Goal: Information Seeking & Learning: Learn about a topic

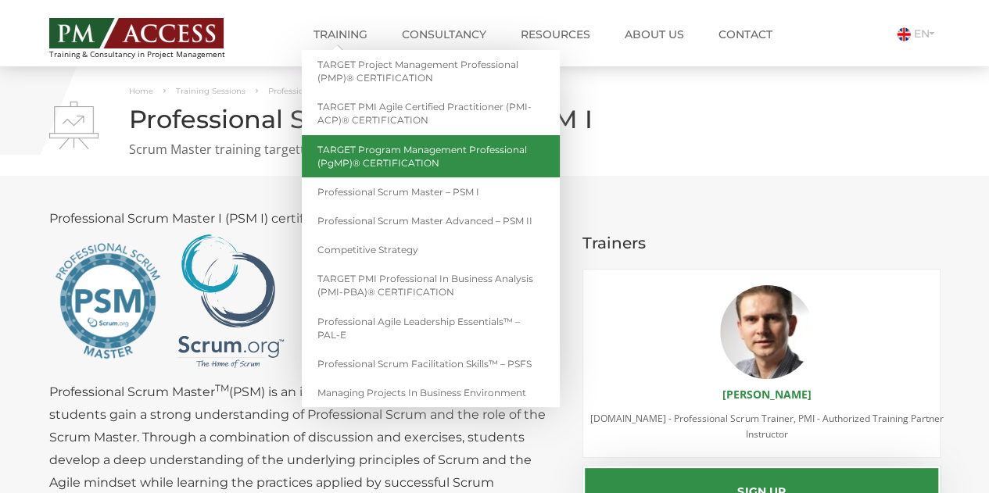
click at [419, 166] on link "TARGET Program Management Professional (PgMP)® CERTIFICATION" at bounding box center [431, 156] width 258 height 42
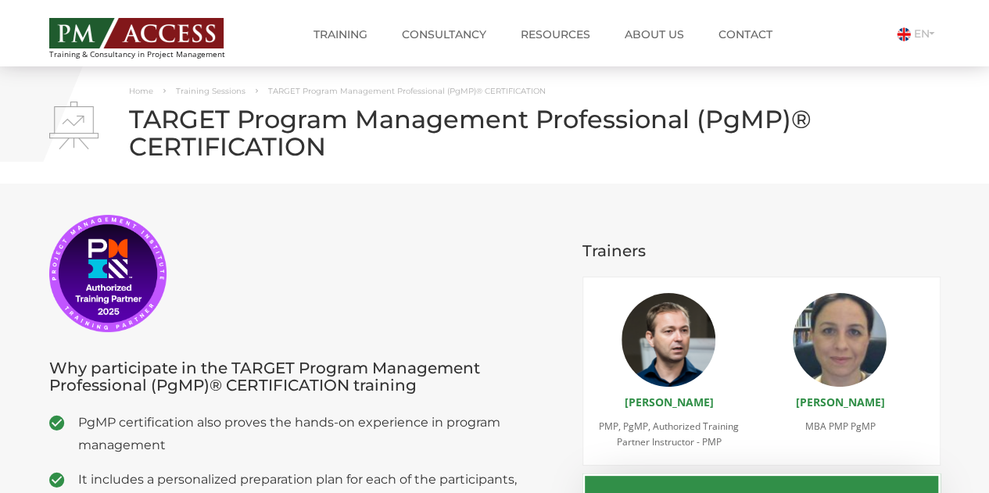
click at [378, 112] on h1 "TARGET Program Management Professional (PgMP)® CERTIFICATION" at bounding box center [494, 133] width 891 height 55
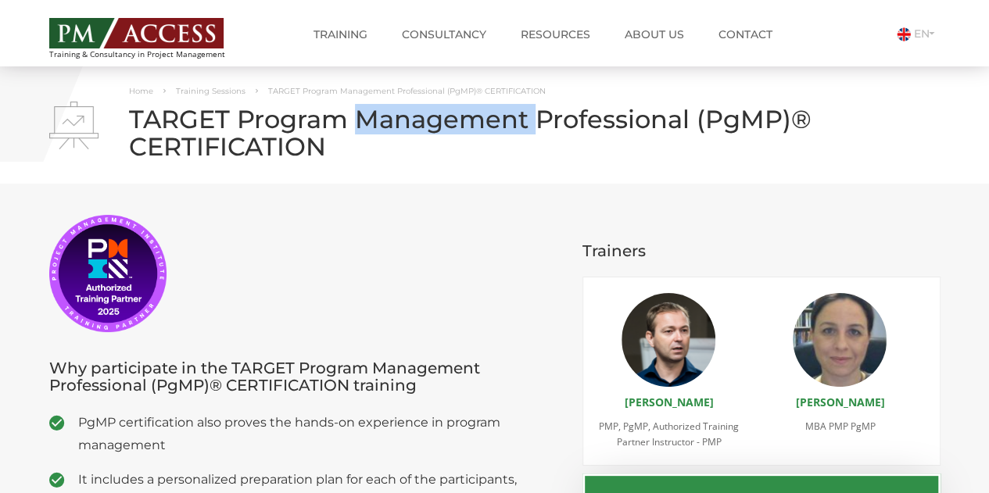
click at [378, 112] on h1 "TARGET Program Management Professional (PgMP)® CERTIFICATION" at bounding box center [494, 133] width 891 height 55
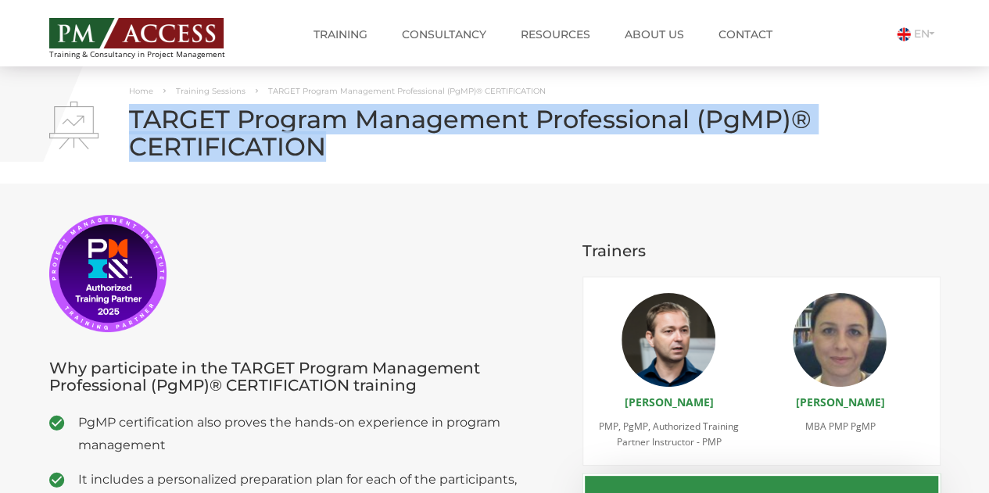
click at [378, 112] on h1 "TARGET Program Management Professional (PgMP)® CERTIFICATION" at bounding box center [494, 133] width 891 height 55
click at [427, 157] on h1 "TARGET Program Management Professional (PgMP)® CERTIFICATION" at bounding box center [494, 133] width 891 height 55
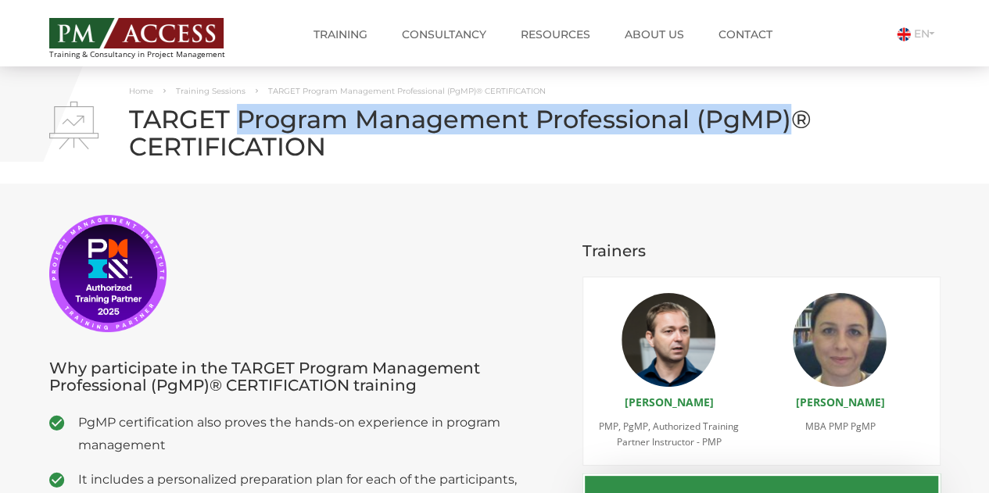
drag, startPoint x: 235, startPoint y: 121, endPoint x: 786, endPoint y: 107, distance: 551.3
click at [786, 107] on h1 "TARGET Program Management Professional (PgMP)® CERTIFICATION" at bounding box center [494, 133] width 891 height 55
copy h1 "Program Management Professional (PgMP)"
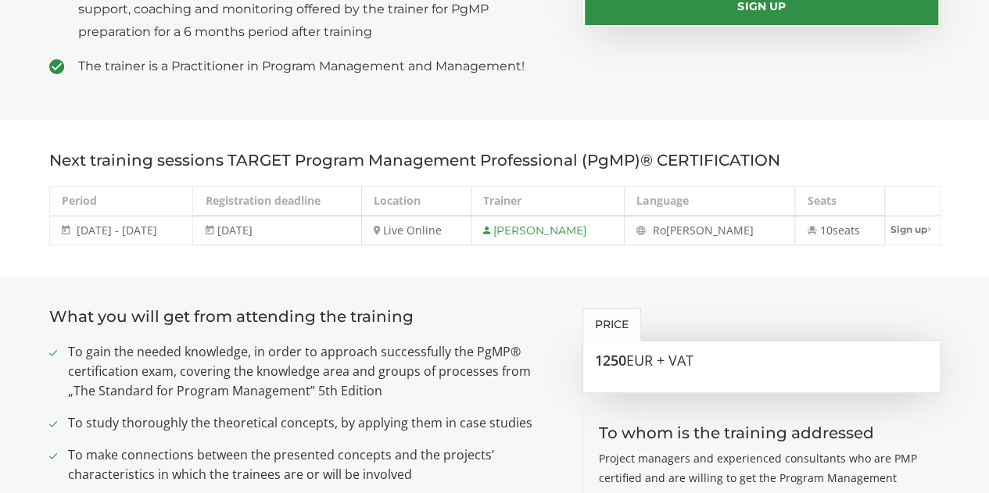
scroll to position [547, 0]
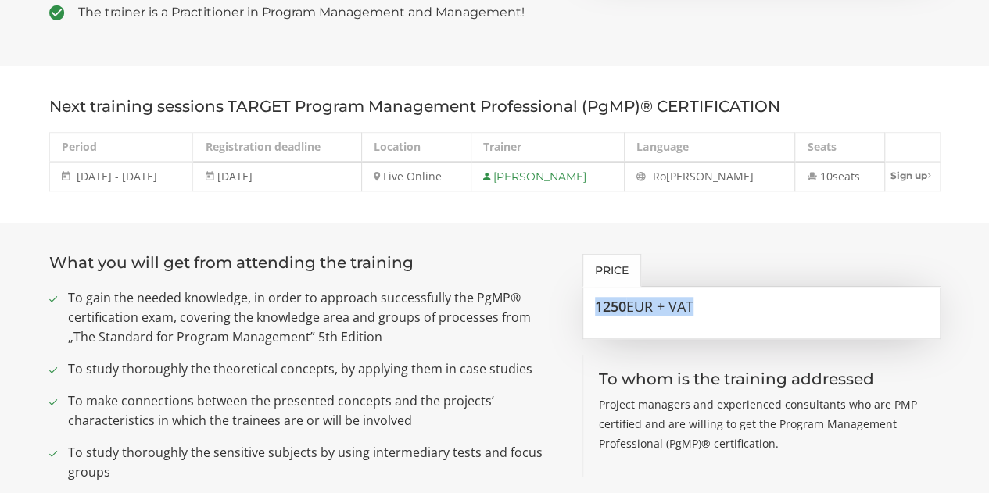
drag, startPoint x: 590, startPoint y: 306, endPoint x: 689, endPoint y: 306, distance: 98.5
click at [721, 306] on div "1250 EUR + VAT" at bounding box center [761, 313] width 358 height 52
click at [676, 306] on span "EUR + VAT" at bounding box center [659, 306] width 67 height 19
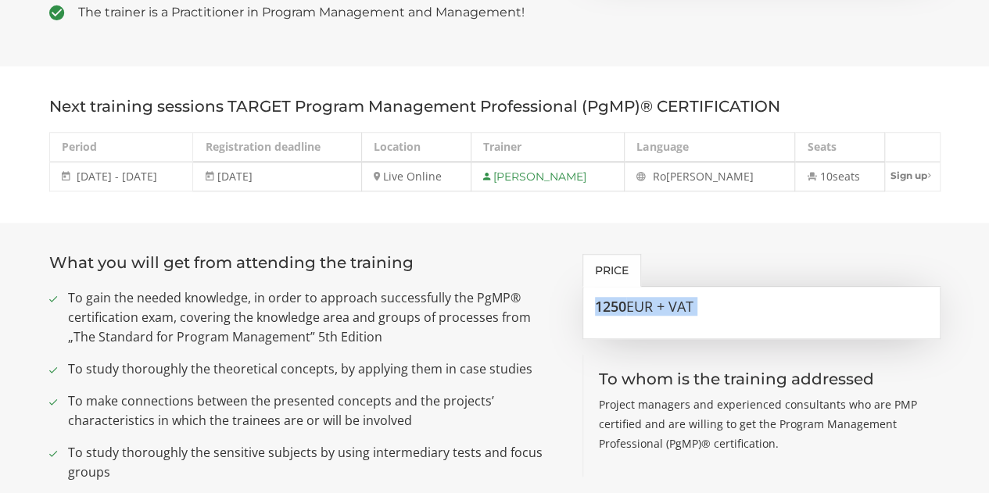
click at [638, 308] on span "EUR + VAT" at bounding box center [659, 306] width 67 height 19
click at [655, 306] on span "EUR + VAT" at bounding box center [659, 306] width 67 height 19
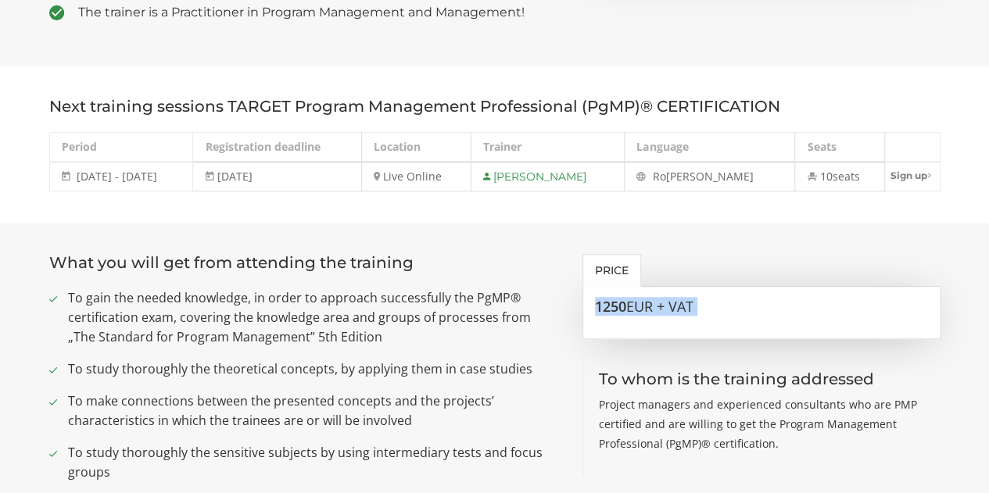
click at [655, 306] on span "EUR + VAT" at bounding box center [659, 306] width 67 height 19
click at [674, 304] on span "EUR + VAT" at bounding box center [659, 306] width 67 height 19
click at [380, 319] on span "To gain the needed knowledge, in order to approach successfully the PgMP® certi…" at bounding box center [314, 317] width 492 height 59
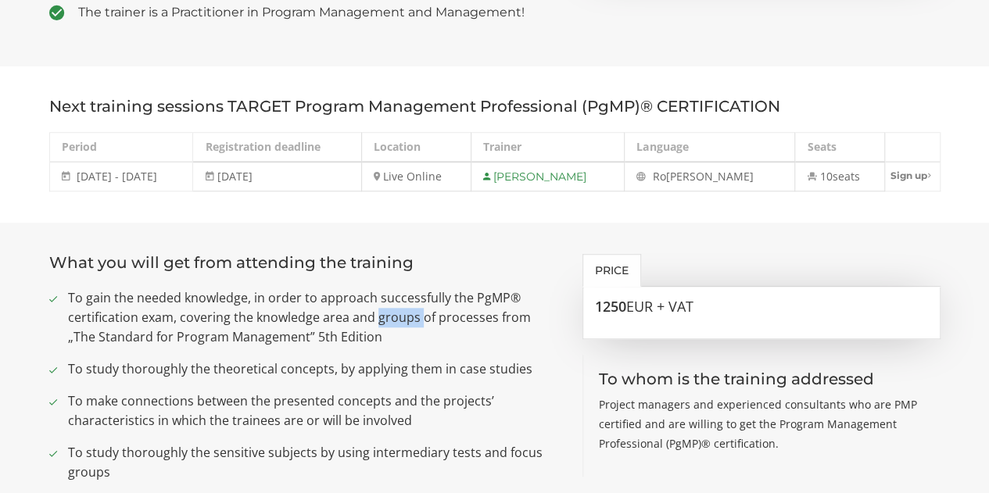
click at [380, 319] on span "To gain the needed knowledge, in order to approach successfully the PgMP® certi…" at bounding box center [314, 317] width 492 height 59
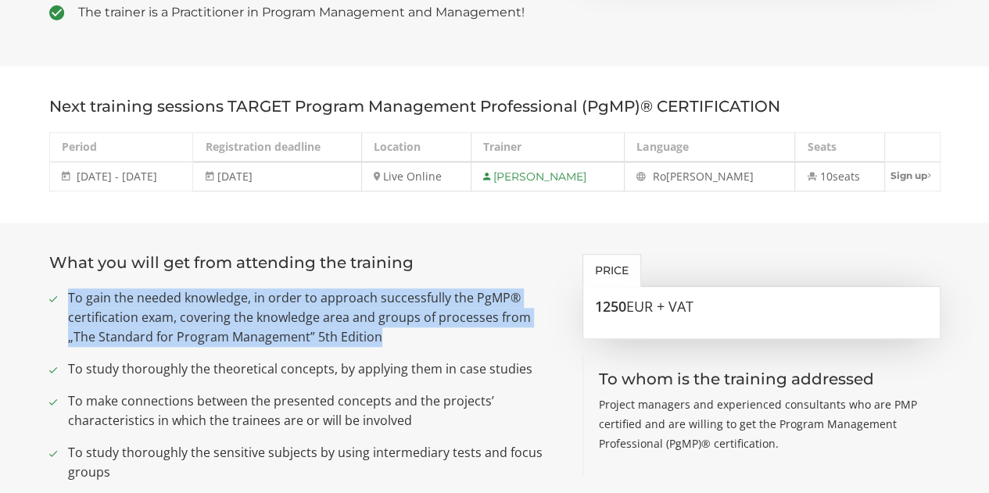
click at [380, 319] on span "To gain the needed knowledge, in order to approach successfully the PgMP® certi…" at bounding box center [314, 317] width 492 height 59
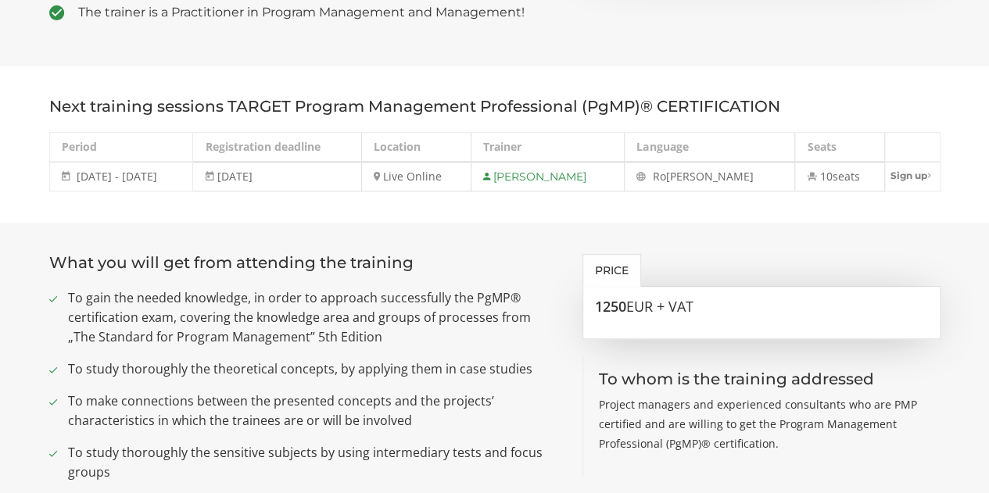
click at [410, 385] on ul "To gain the needed knowledge, in order to approach successfully the PgMP® certi…" at bounding box center [304, 478] width 511 height 381
click at [397, 288] on span "To gain the needed knowledge, in order to approach successfully the PgMP® certi…" at bounding box center [314, 317] width 492 height 59
click at [306, 305] on span "To gain the needed knowledge, in order to approach successfully the PgMP® certi…" at bounding box center [314, 317] width 492 height 59
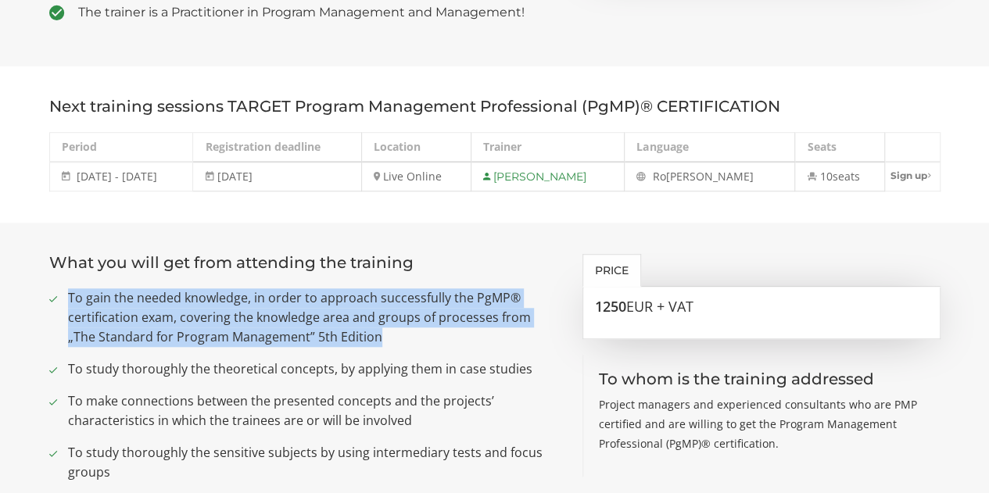
click at [306, 305] on span "To gain the needed knowledge, in order to approach successfully the PgMP® certi…" at bounding box center [314, 317] width 492 height 59
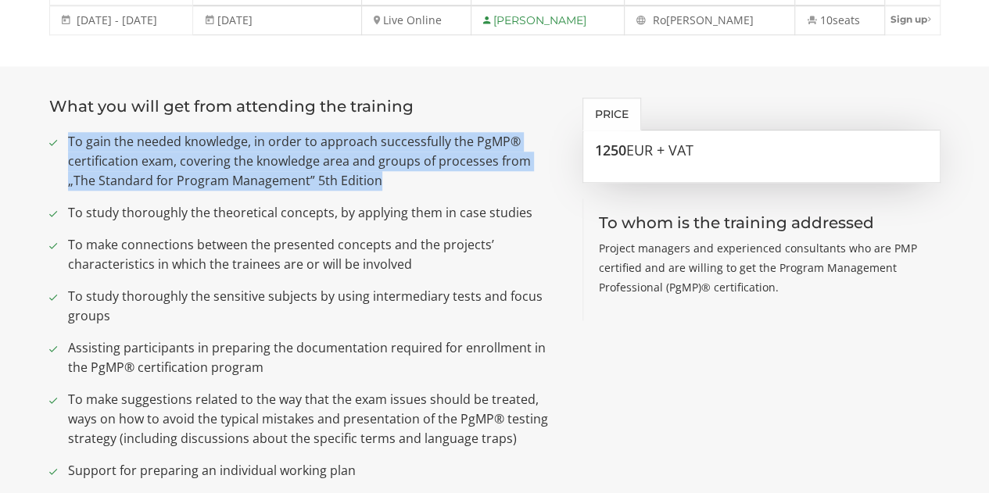
scroll to position [469, 0]
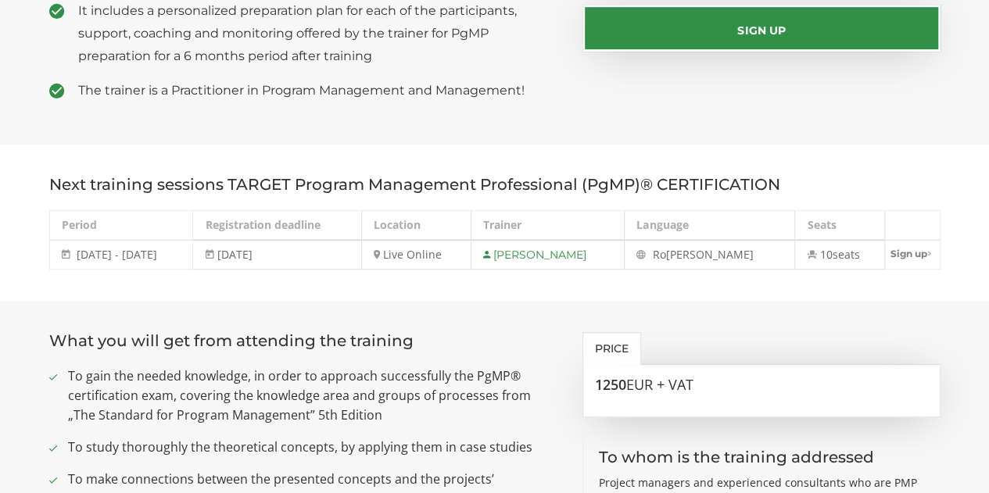
click at [267, 256] on td "[DATE]" at bounding box center [277, 255] width 168 height 30
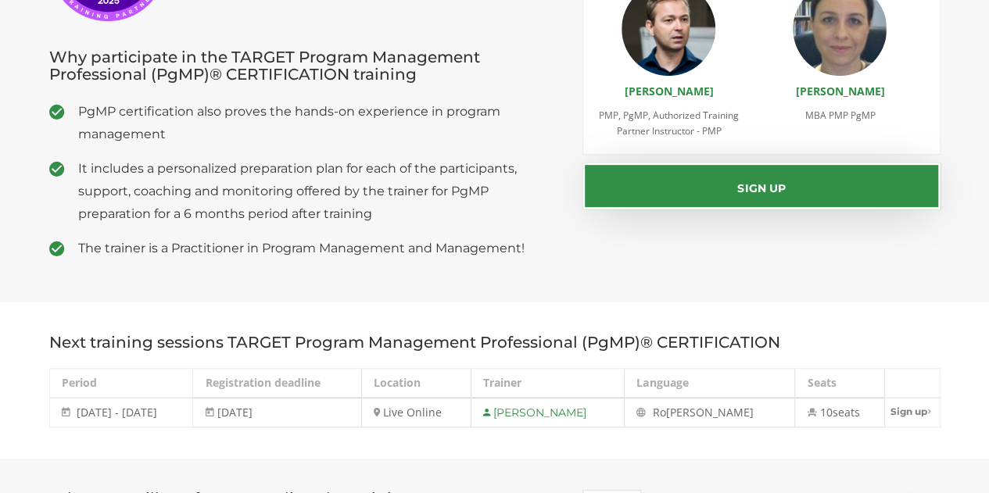
scroll to position [391, 0]
